Goal: Find specific page/section: Find specific page/section

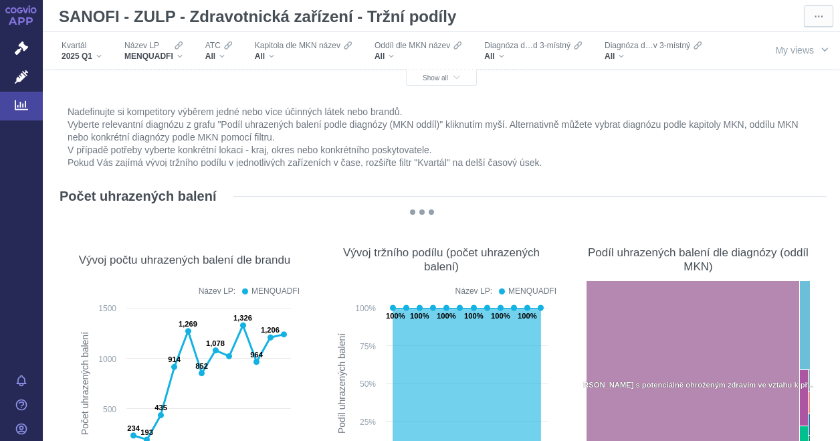
click at [457, 68] on div "Kvartál 2025 Q1 Název LP MENQUADFI ATC All Kapitola dle MKN název All Oddíl dle…" at bounding box center [441, 51] width 797 height 38
click at [443, 73] on button "Show all" at bounding box center [441, 78] width 71 height 16
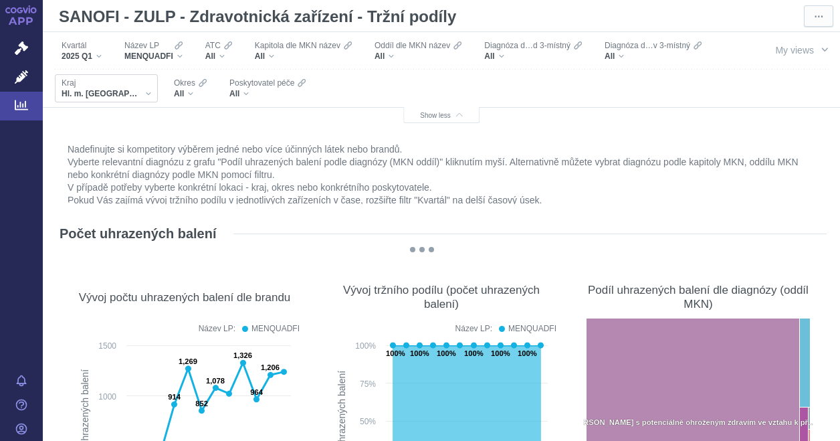
click at [116, 92] on div "Hl. m. [GEOGRAPHIC_DATA]" at bounding box center [107, 93] width 90 height 11
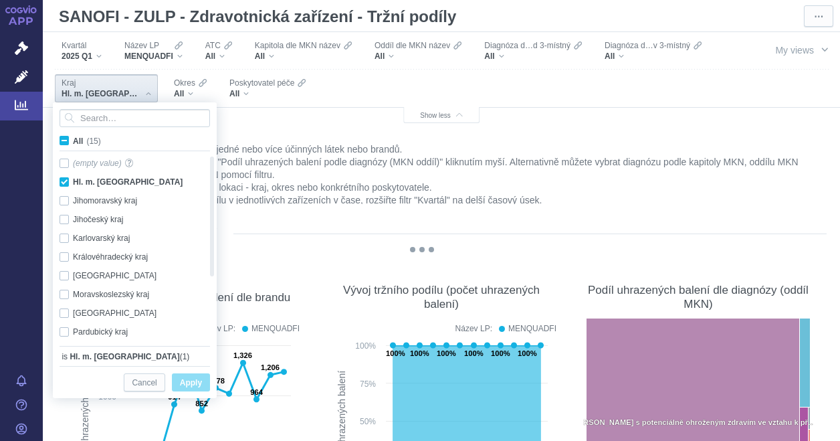
click at [73, 138] on span "All (15)" at bounding box center [87, 140] width 28 height 9
click at [73, 138] on input "All (15)" at bounding box center [77, 138] width 9 height 9
checkbox input "true"
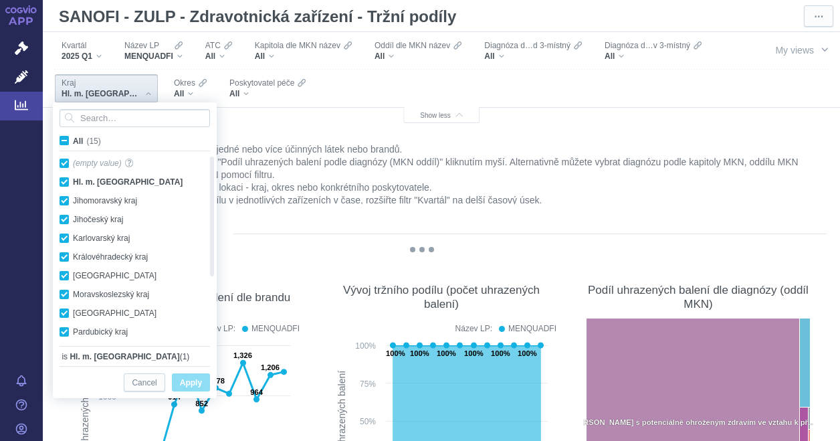
checkbox input "true"
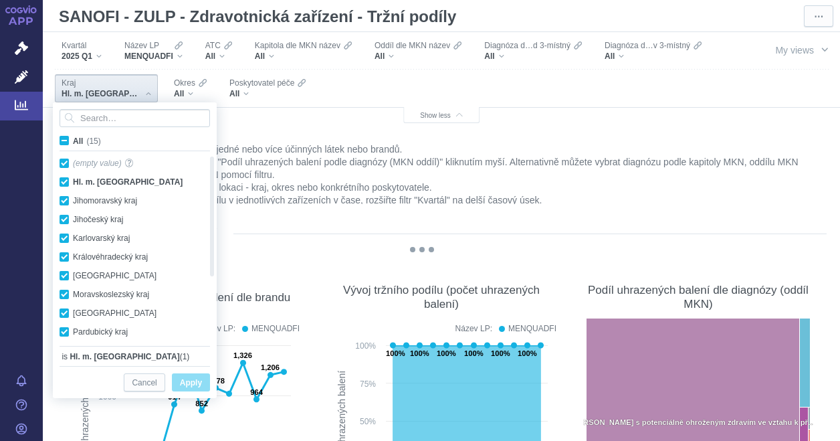
checkbox input "true"
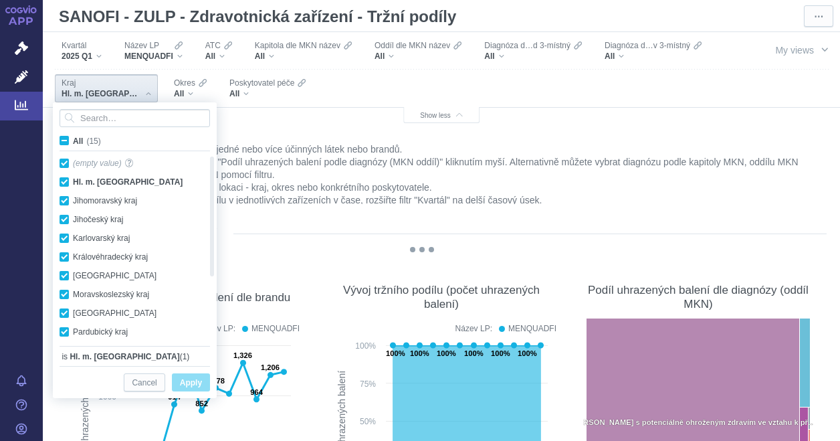
checkbox input "true"
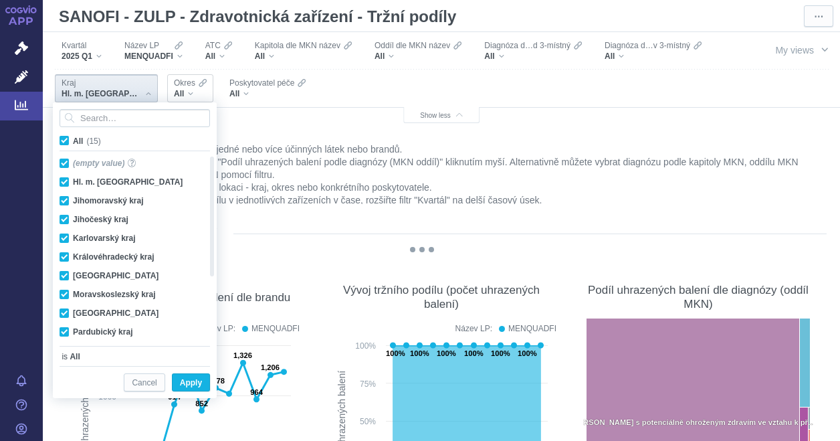
click at [174, 90] on div "All" at bounding box center [190, 93] width 33 height 11
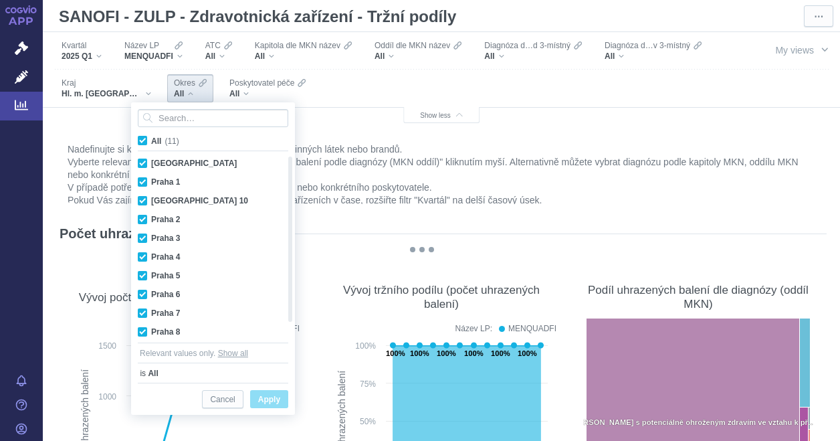
click at [151, 138] on span "All (11)" at bounding box center [165, 140] width 28 height 9
click at [151, 138] on input "All (11)" at bounding box center [155, 138] width 9 height 9
checkbox input "false"
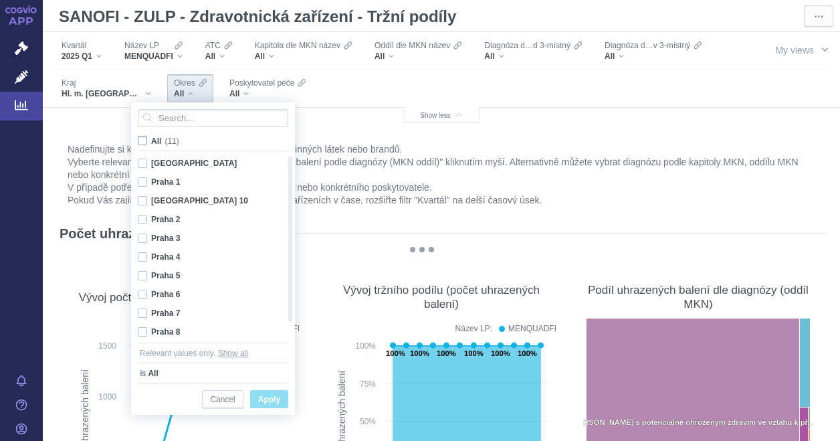
checkbox input "false"
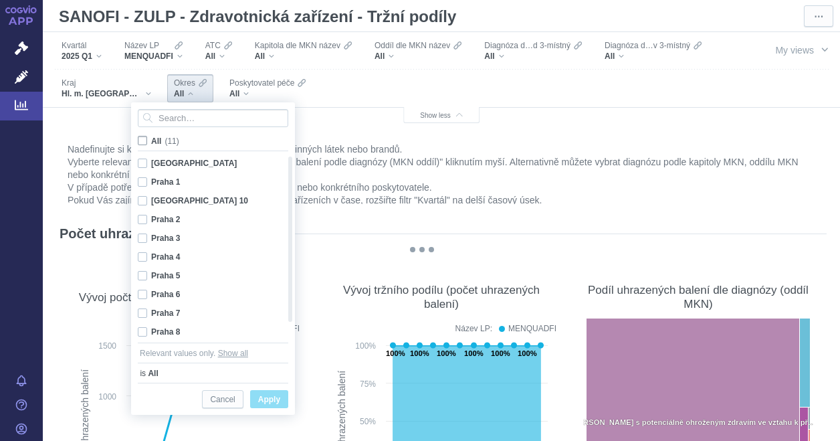
checkbox input "false"
click at [116, 93] on div "Hl. m. [GEOGRAPHIC_DATA]" at bounding box center [107, 93] width 90 height 11
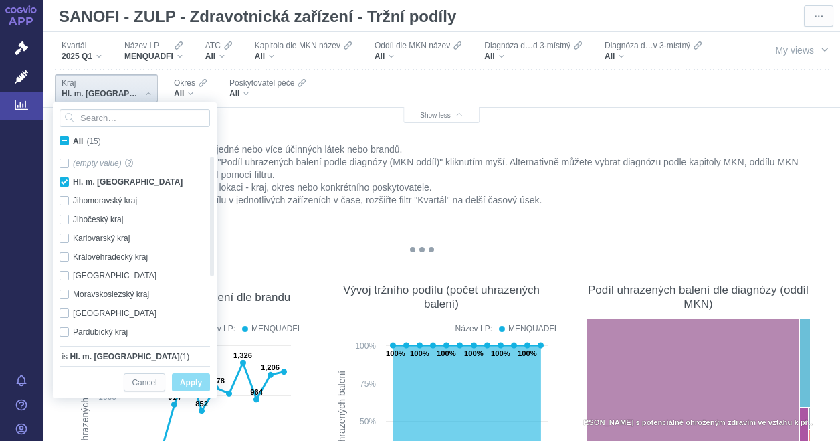
click at [73, 140] on span "All (15)" at bounding box center [87, 140] width 28 height 9
click at [73, 140] on input "All (15)" at bounding box center [77, 138] width 9 height 9
checkbox input "true"
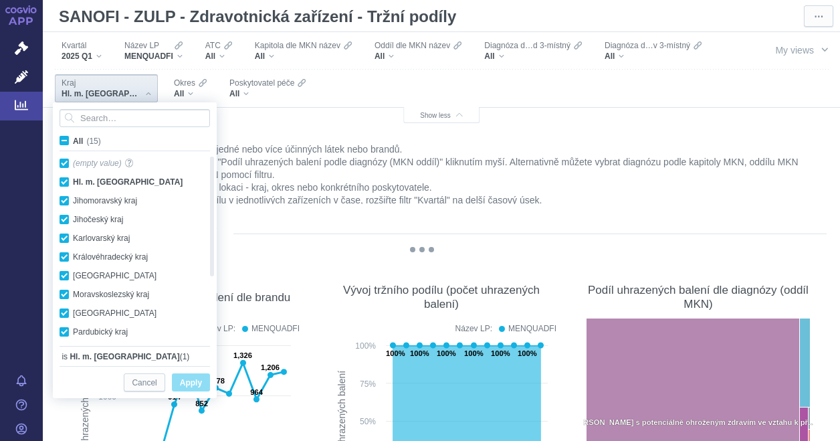
checkbox input "true"
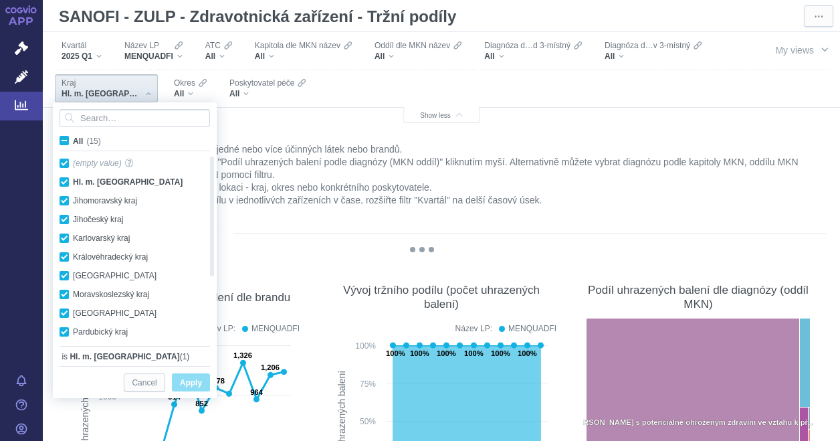
checkbox input "true"
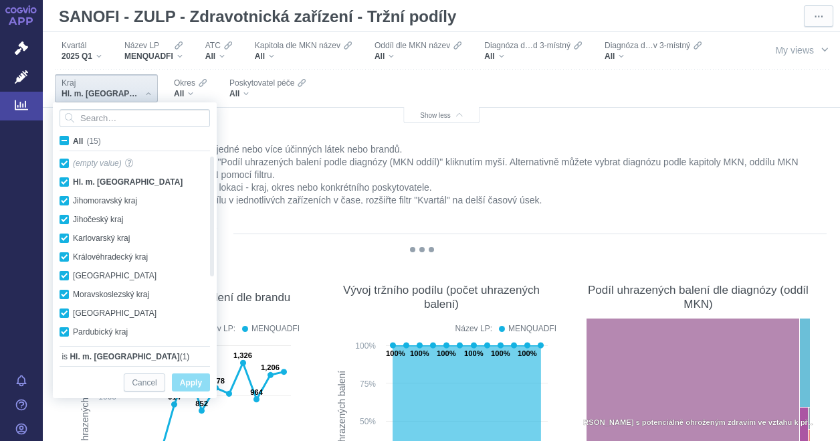
checkbox input "true"
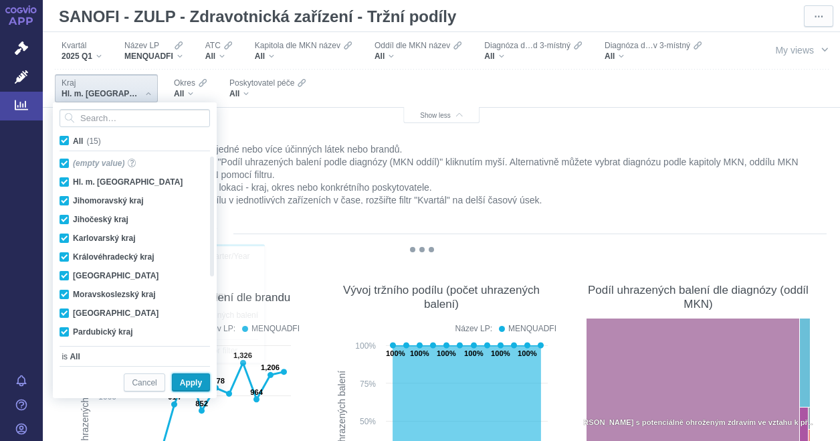
click at [193, 378] on span "Apply" at bounding box center [191, 382] width 22 height 17
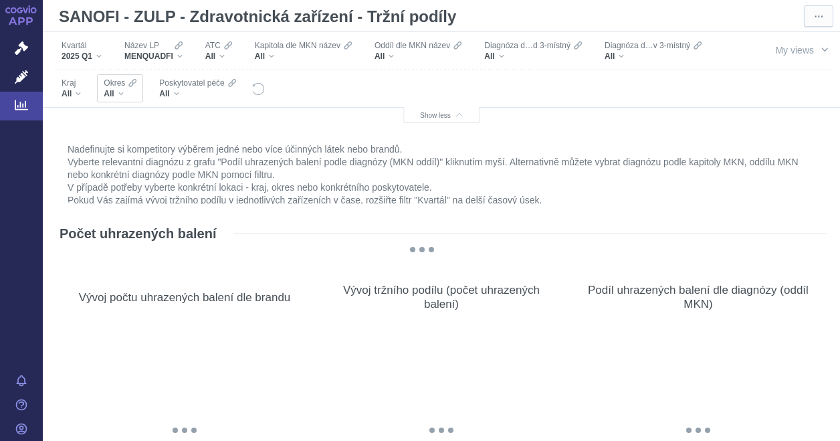
click at [126, 92] on div "All" at bounding box center [120, 93] width 33 height 11
